Goal: Obtain resource: Download file/media

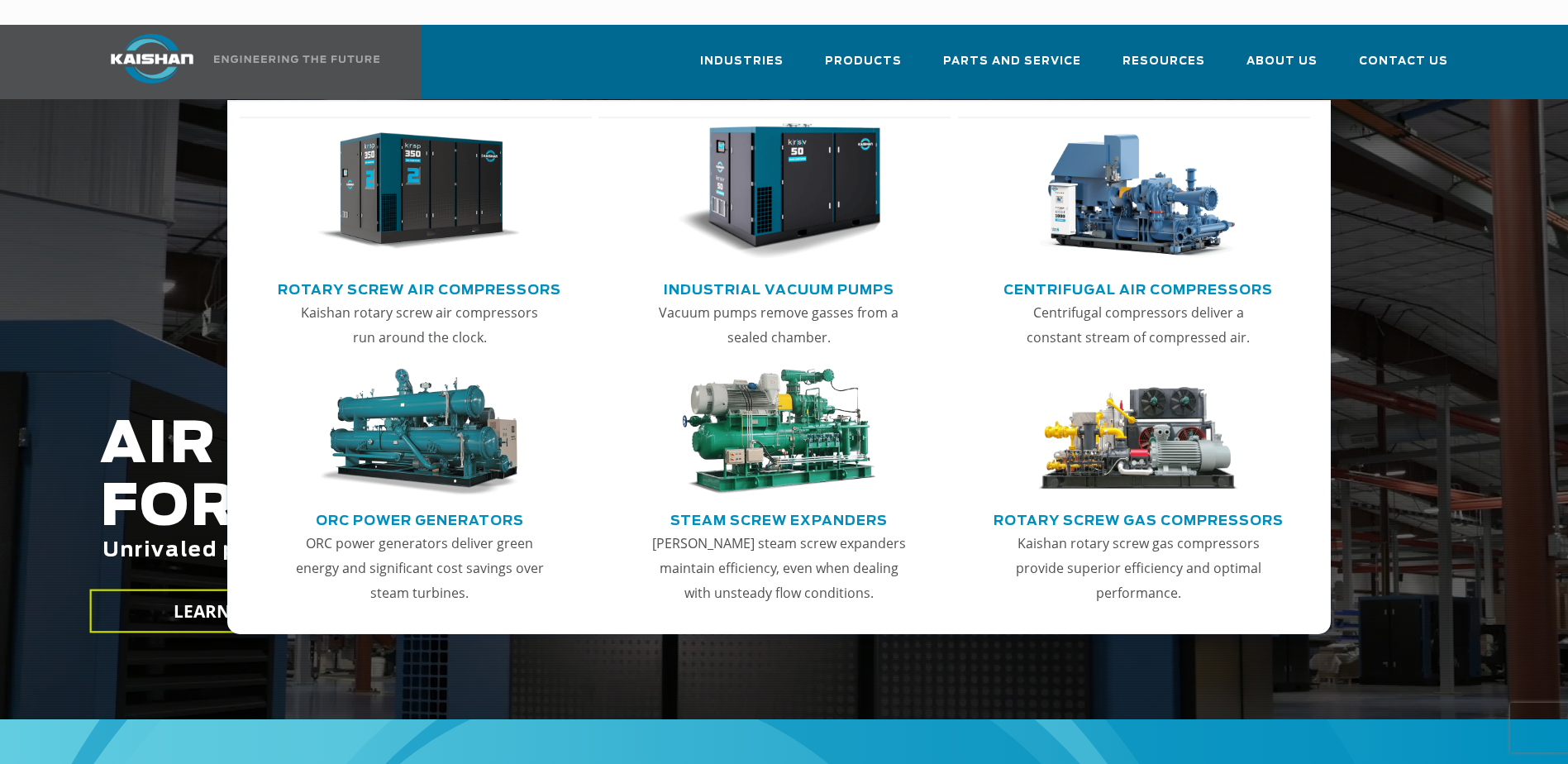
click at [409, 275] on link "Rotary Screw Air Compressors" at bounding box center [419, 288] width 284 height 25
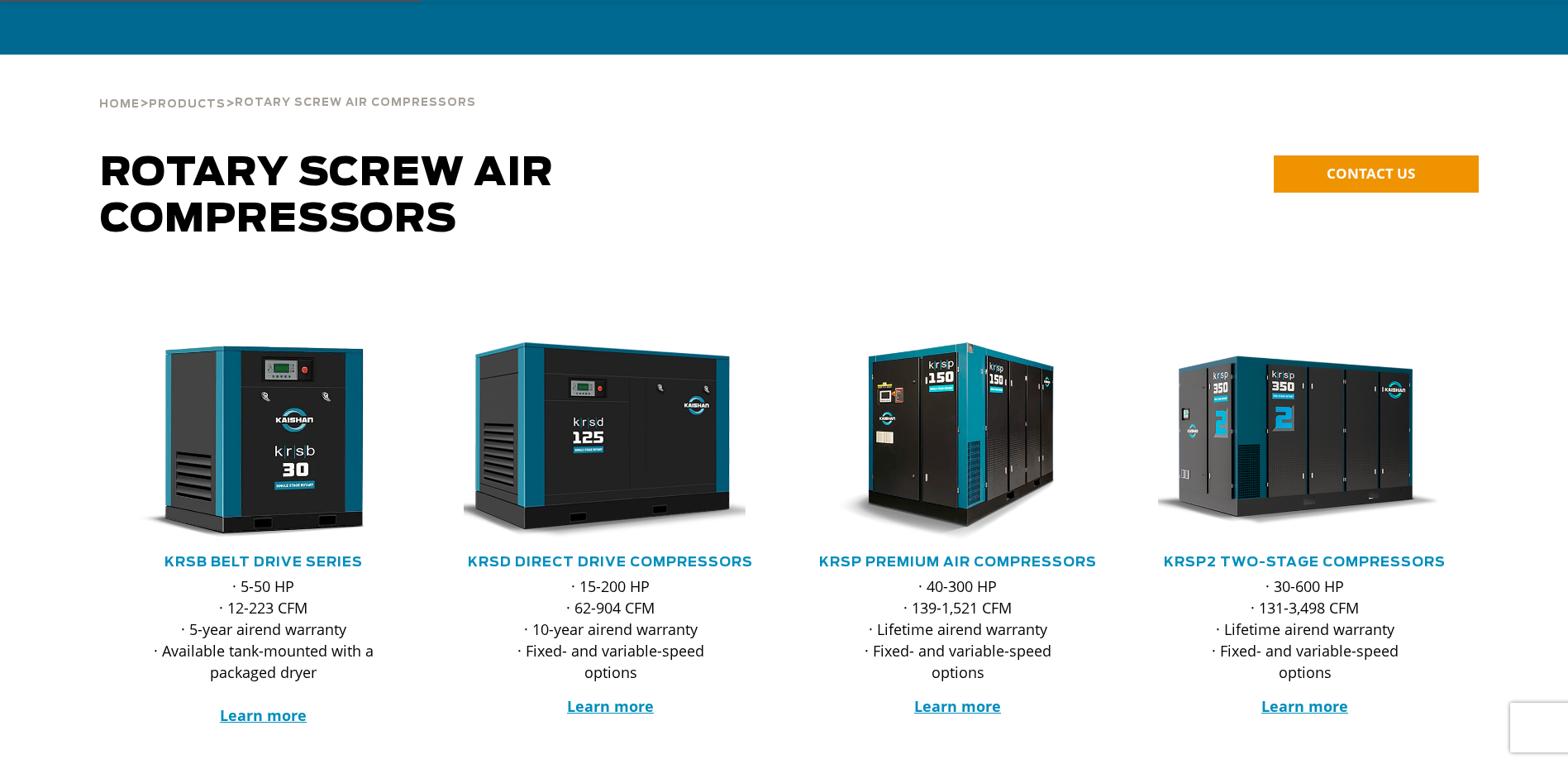
scroll to position [83, 0]
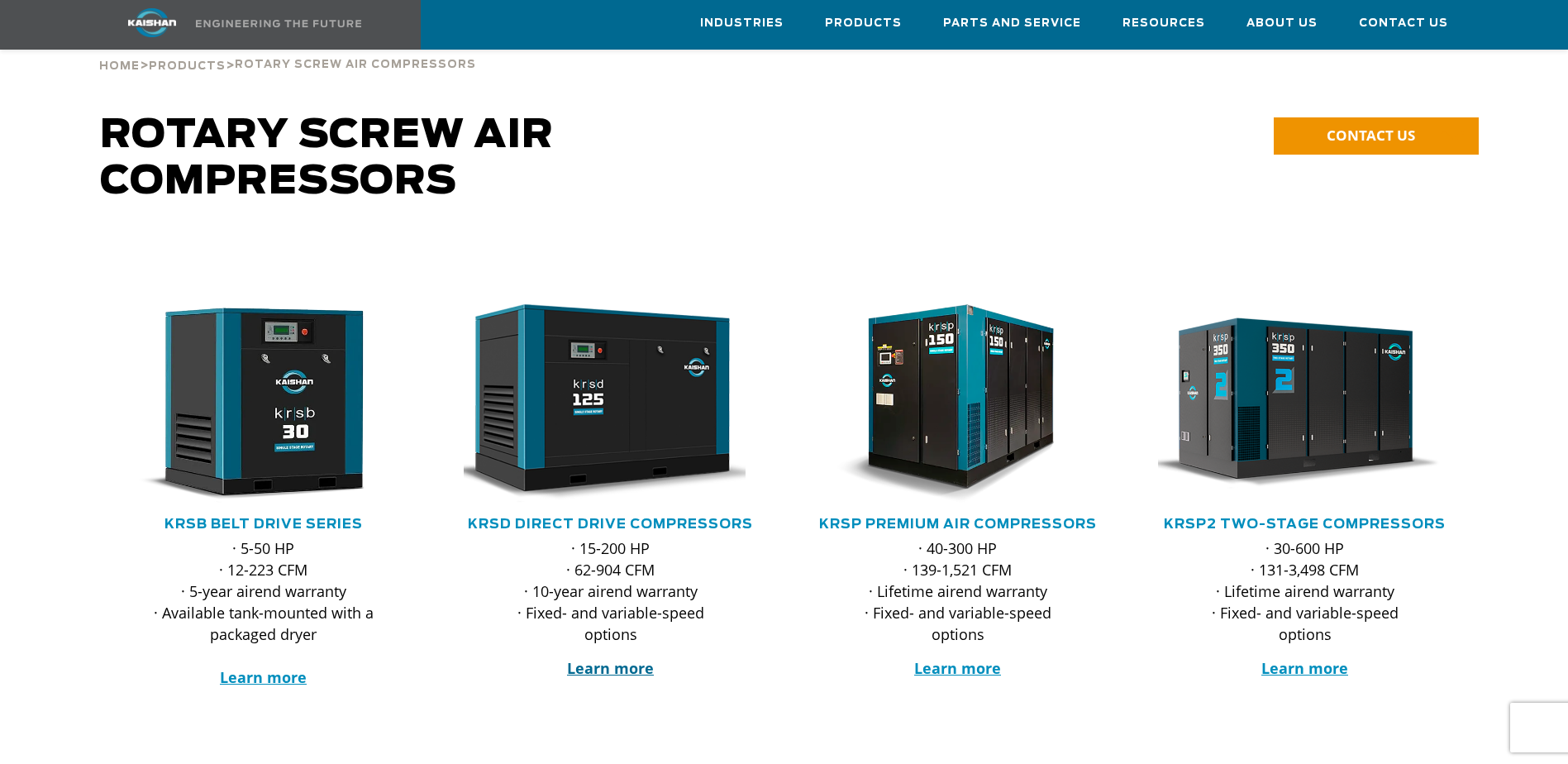
click at [606, 658] on strong "Learn more" at bounding box center [610, 668] width 87 height 20
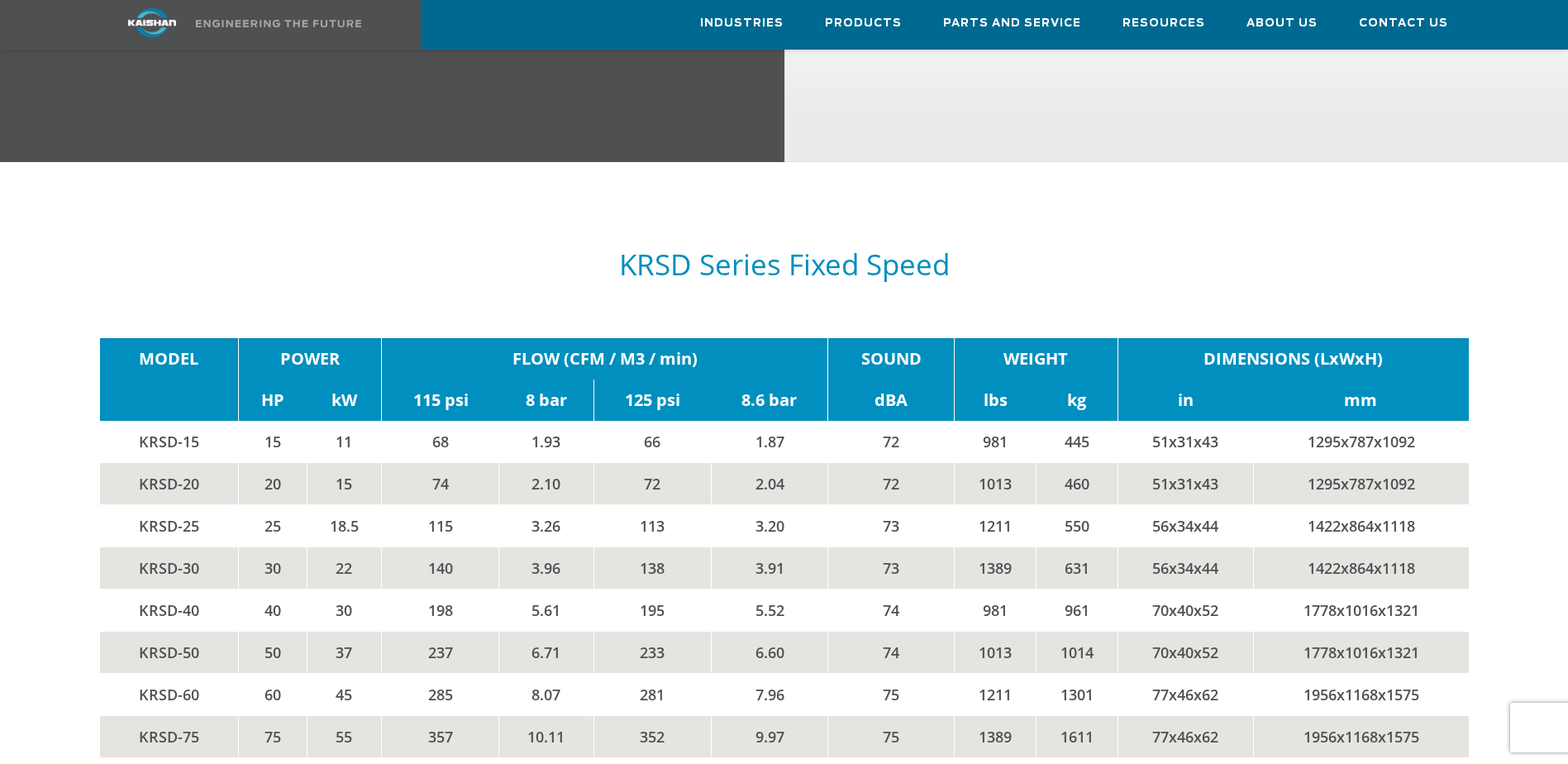
scroll to position [2563, 0]
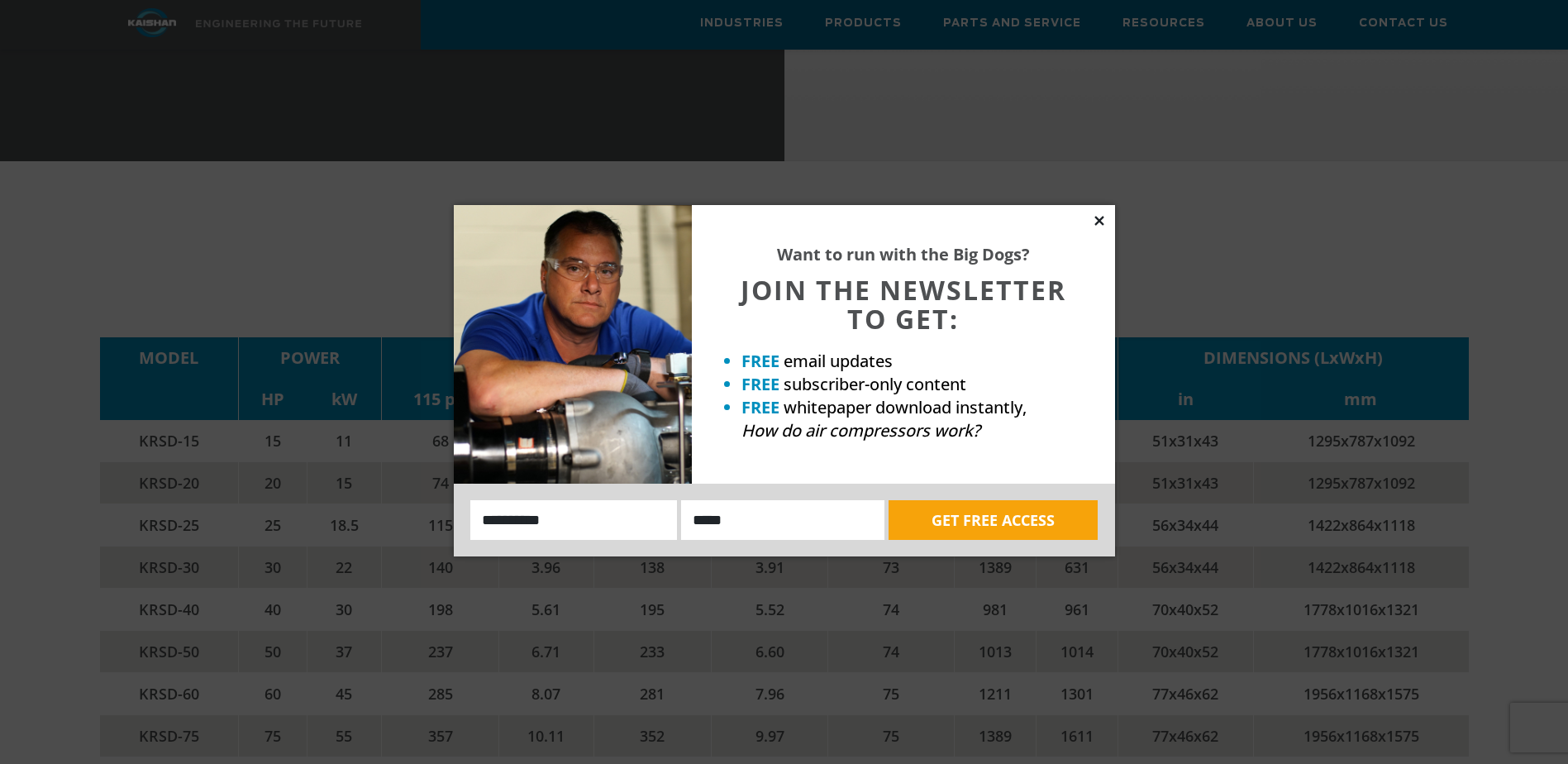
click at [1097, 219] on icon at bounding box center [1099, 219] width 9 height 9
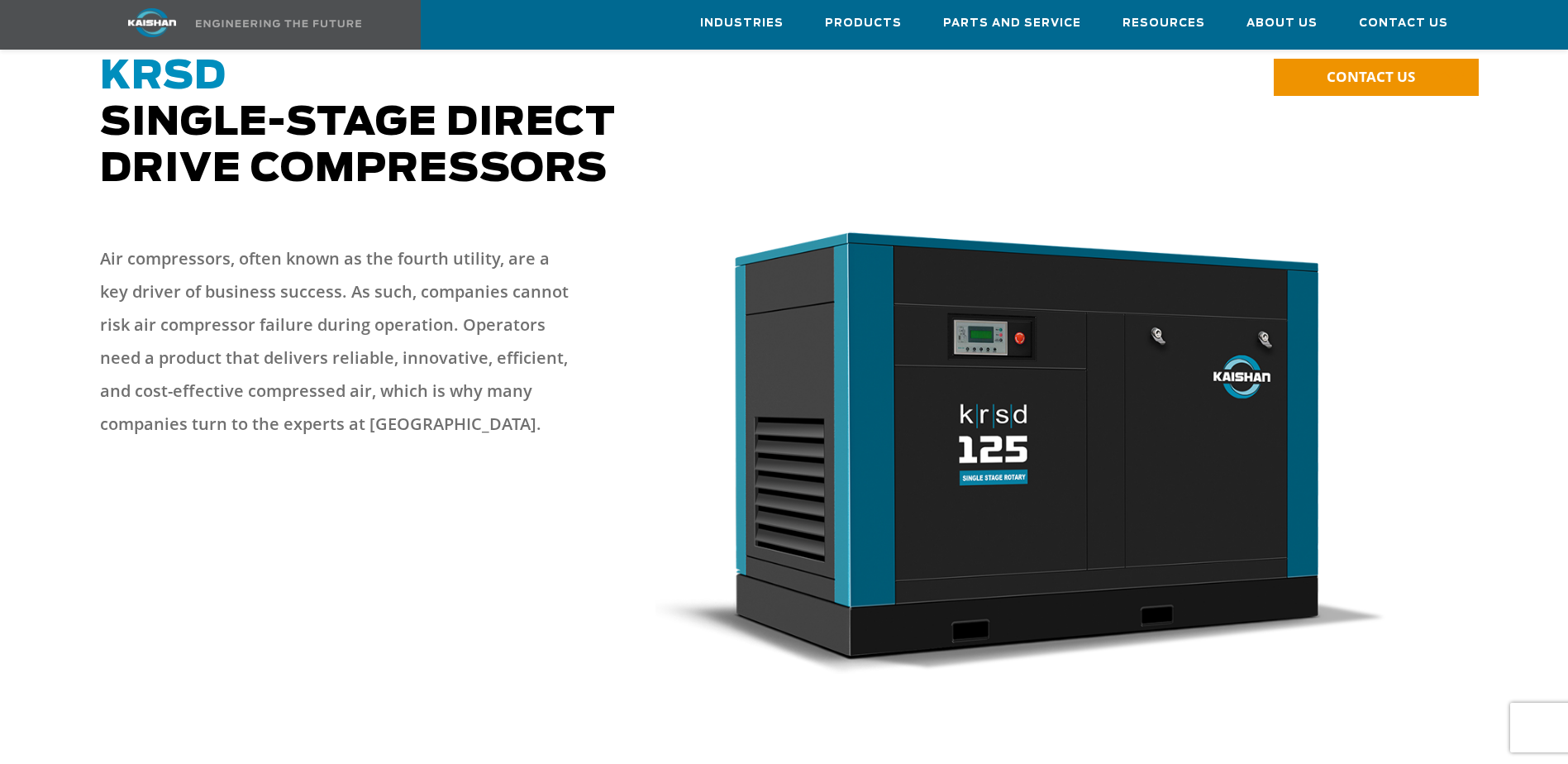
scroll to position [0, 0]
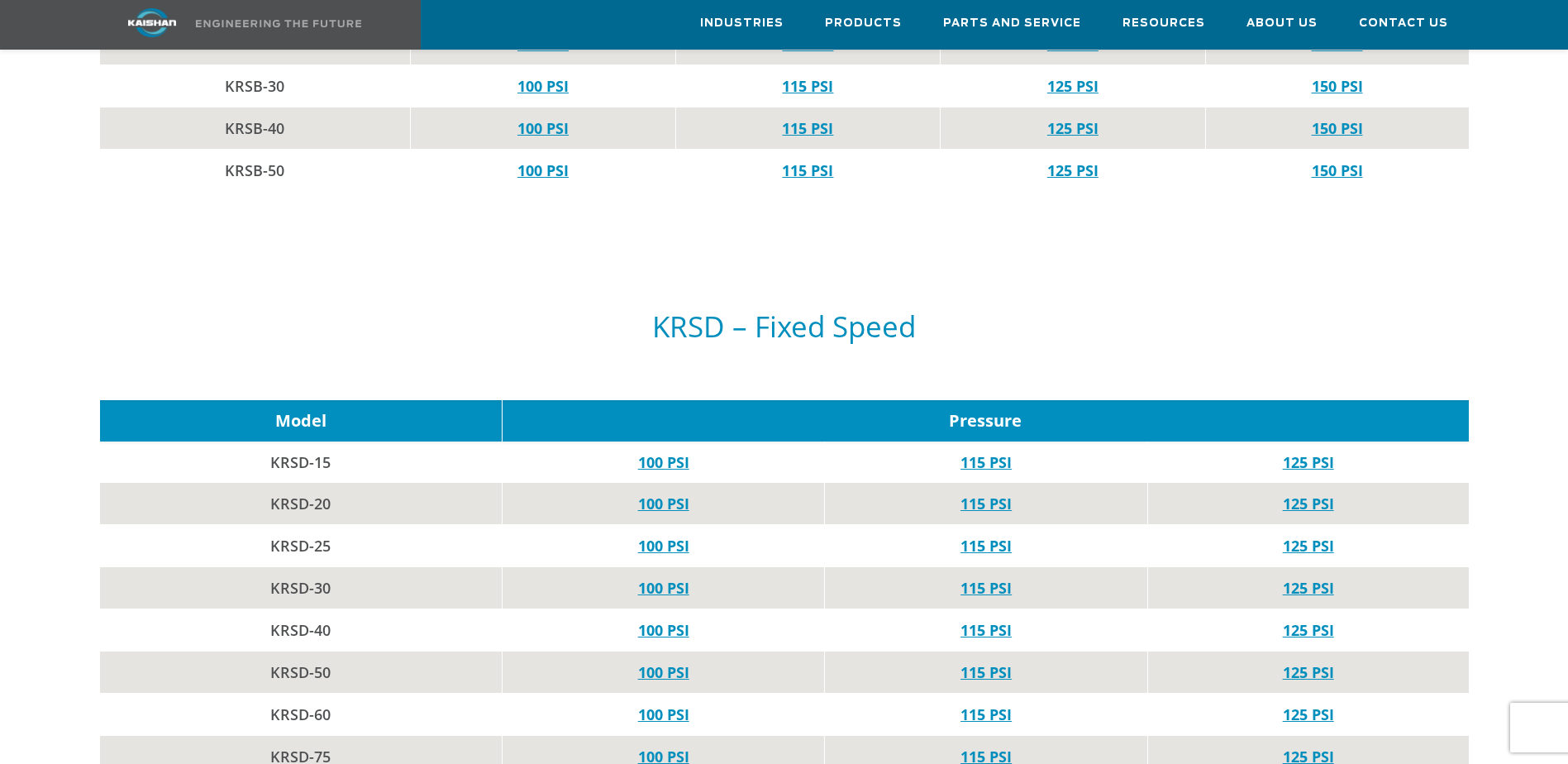
scroll to position [1323, 0]
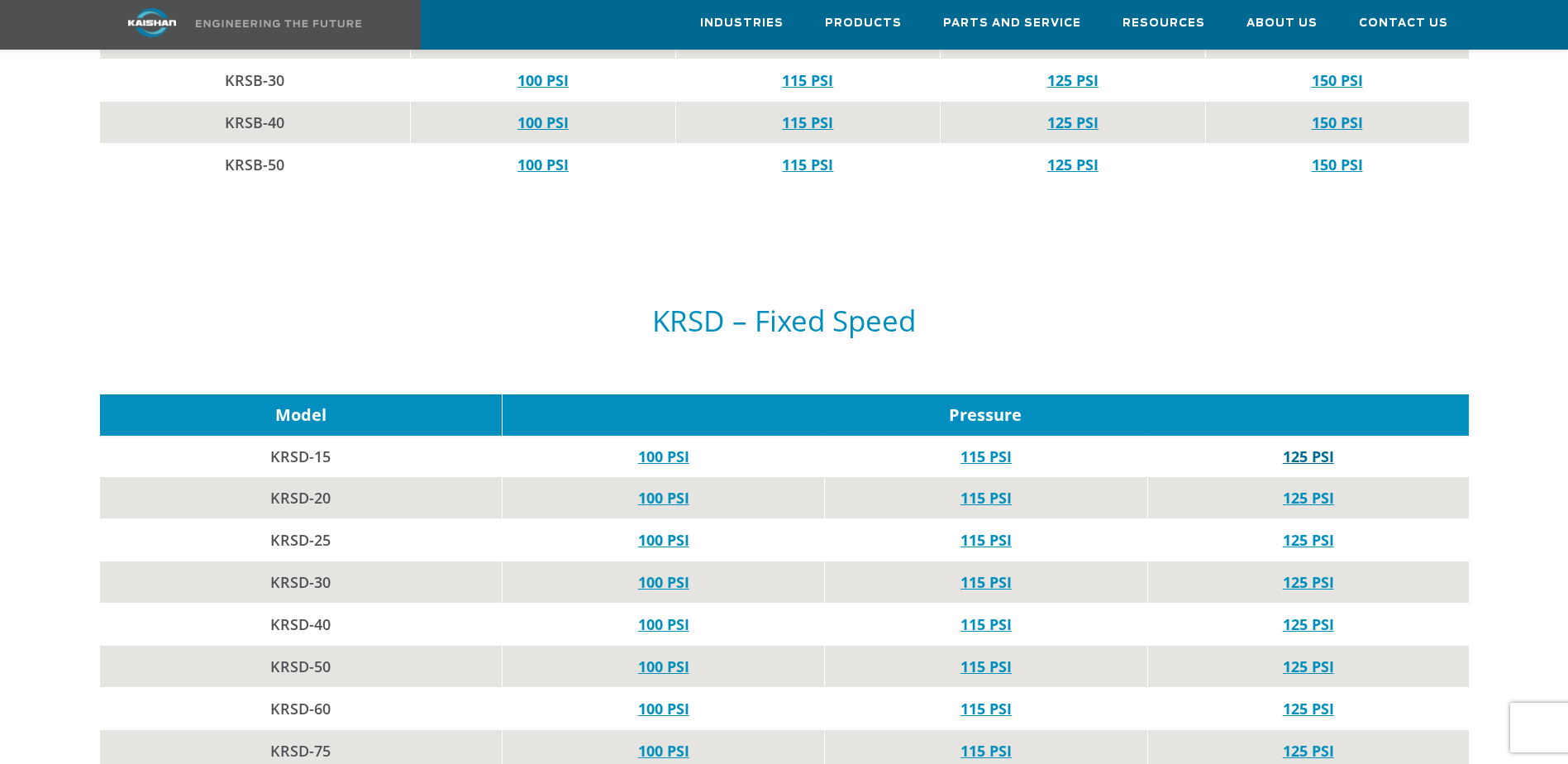
click at [1304, 446] on link "125 PSI" at bounding box center [1307, 456] width 51 height 20
